Goal: Information Seeking & Learning: Understand process/instructions

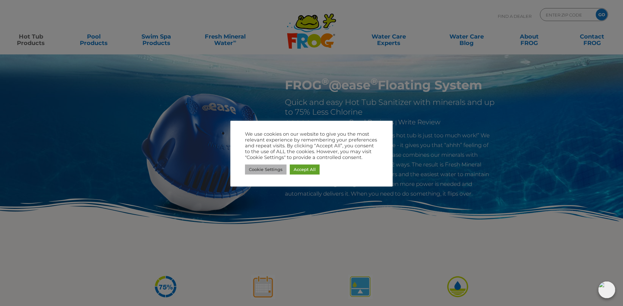
click at [268, 170] on link "Cookie Settings" at bounding box center [266, 170] width 42 height 10
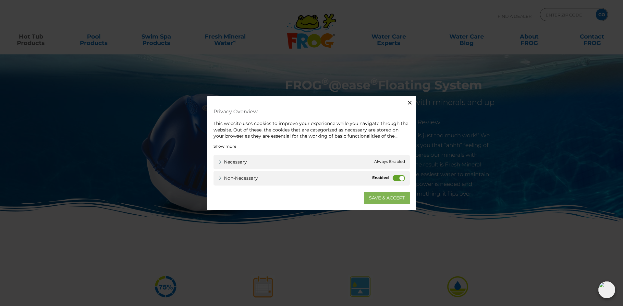
click at [392, 199] on link "SAVE & ACCEPT" at bounding box center [387, 198] width 46 height 12
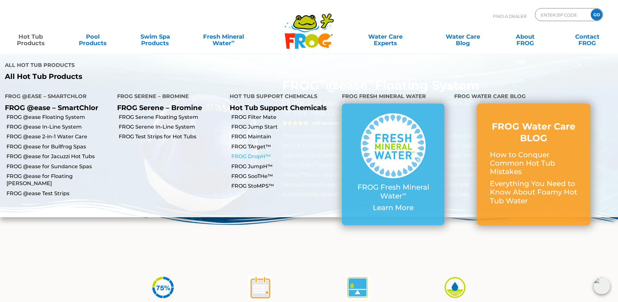
click at [252, 153] on link "FROG DropH™" at bounding box center [284, 156] width 106 height 7
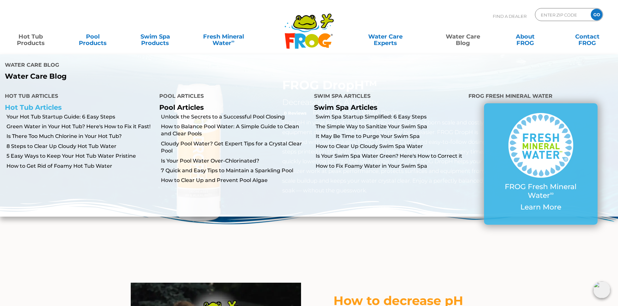
click at [37, 103] on link "Hot Tub Articles" at bounding box center [33, 107] width 57 height 8
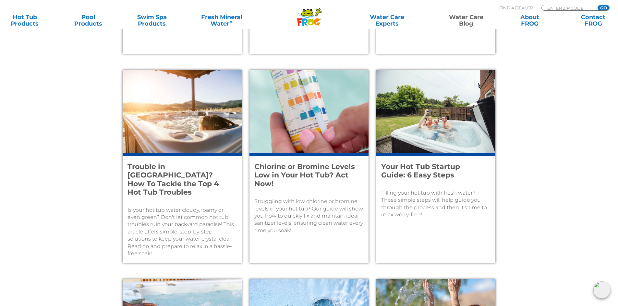
scroll to position [694, 0]
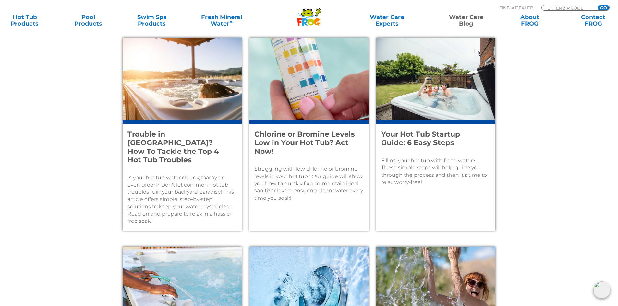
click at [415, 138] on h4 "Your Hot Tub Startup Guide: 6 Easy Steps" at bounding box center [431, 138] width 101 height 17
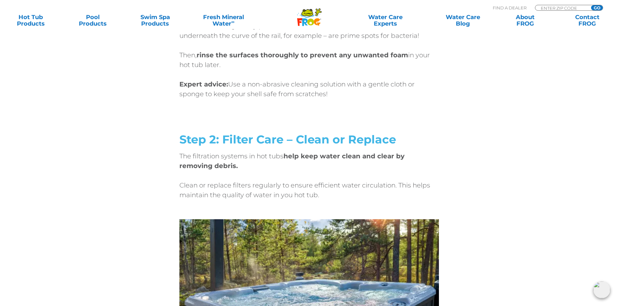
scroll to position [778, 0]
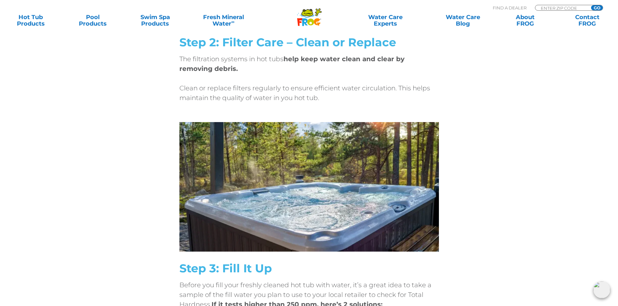
drag, startPoint x: 483, startPoint y: 121, endPoint x: 469, endPoint y: 99, distance: 26.4
click at [469, 99] on div "Step 2: Filter Care – Clean or Replace The filtration systems in hot tubs help …" at bounding box center [308, 79] width 389 height 86
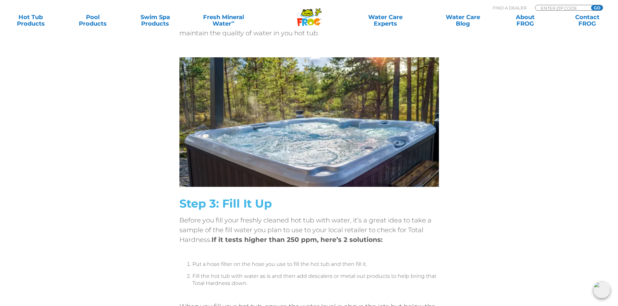
scroll to position [551, 0]
